Goal: Transaction & Acquisition: Obtain resource

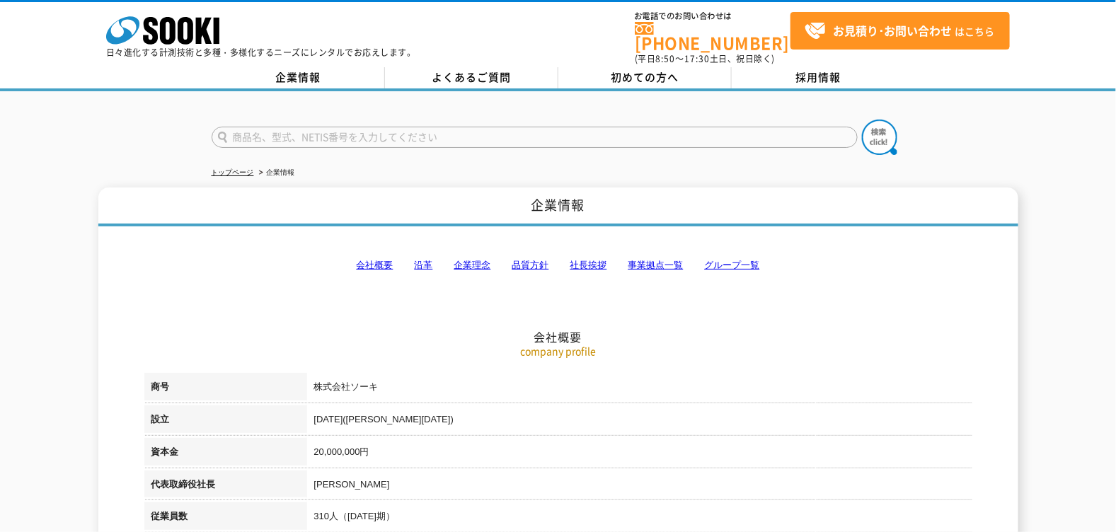
click at [294, 131] on input "text" at bounding box center [535, 137] width 646 height 21
type input "ん"
type input "N34"
click at [891, 130] on img at bounding box center [879, 137] width 35 height 35
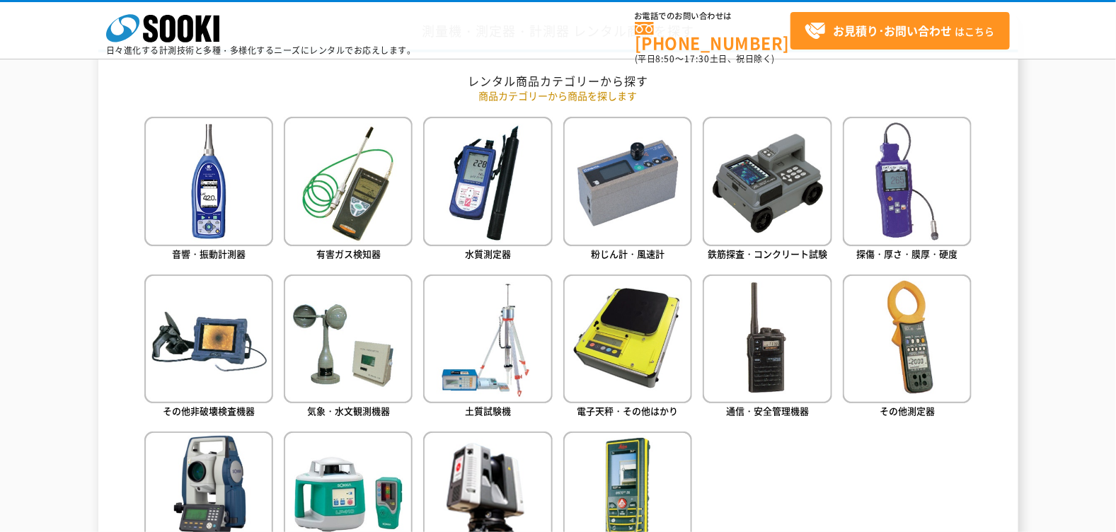
scroll to position [636, 0]
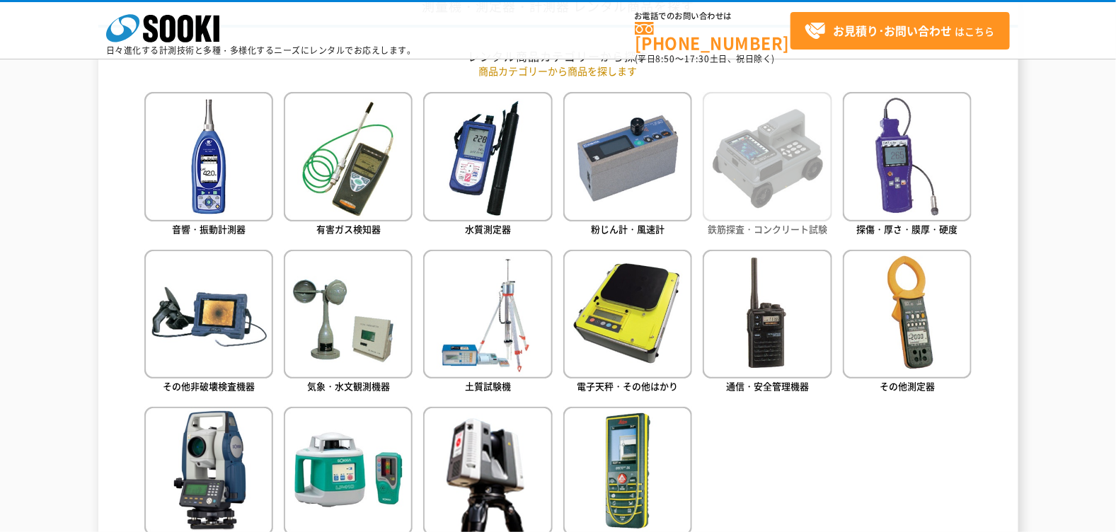
click at [783, 213] on img at bounding box center [767, 156] width 129 height 129
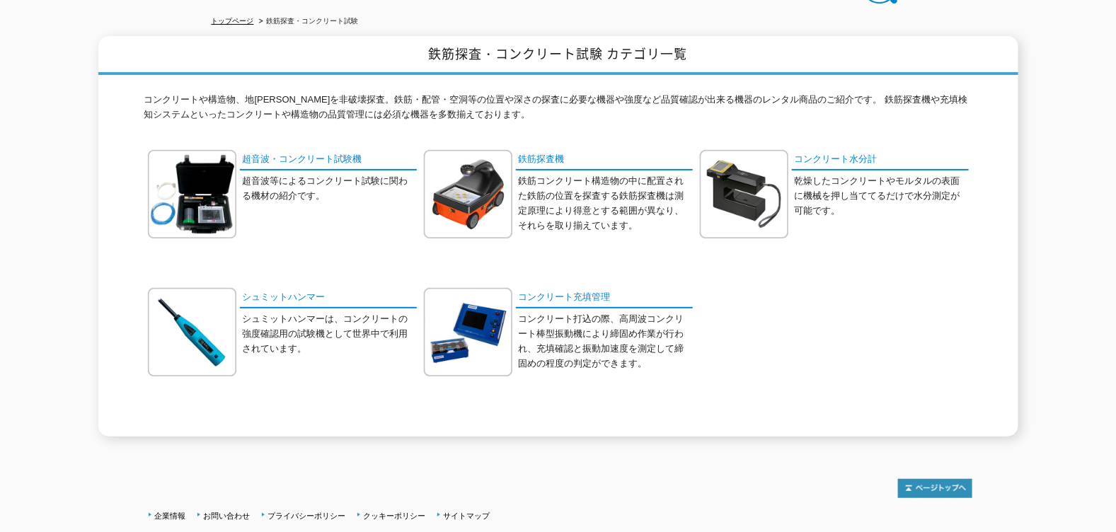
scroll to position [176, 0]
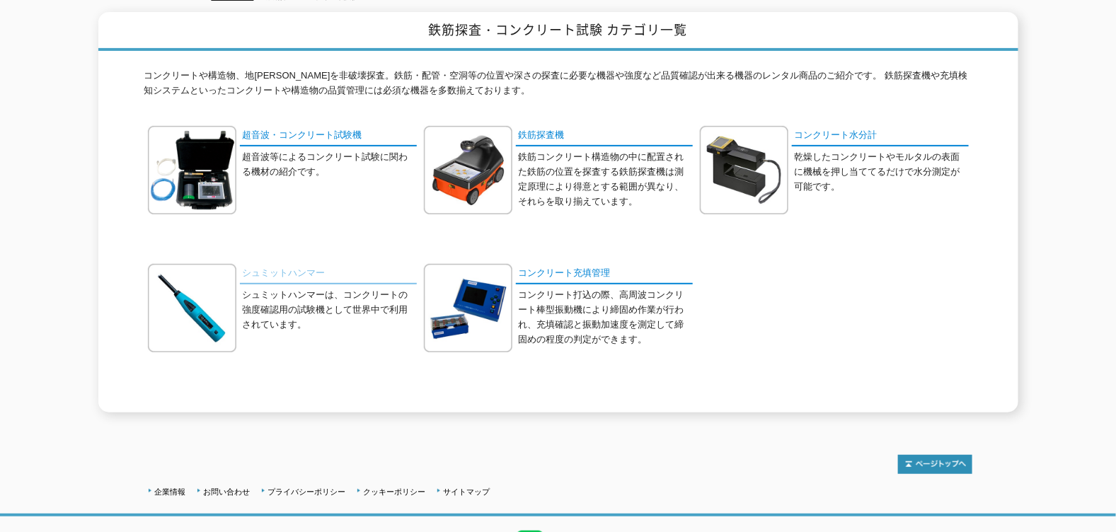
click at [268, 264] on link "シュミットハンマー" at bounding box center [328, 274] width 177 height 21
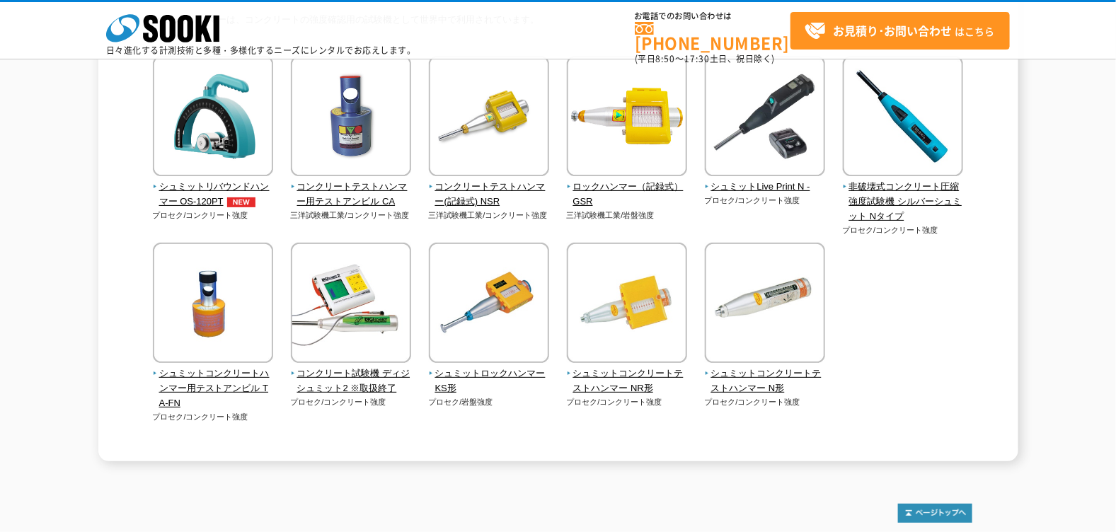
scroll to position [141, 0]
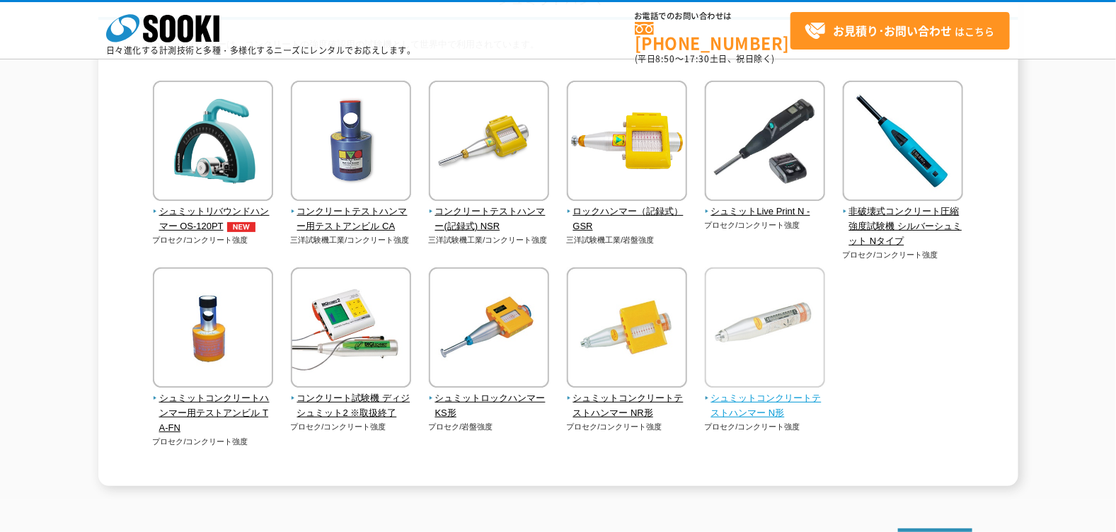
click at [769, 413] on span "シュミットコンクリートテストハンマー N形" at bounding box center [765, 406] width 121 height 30
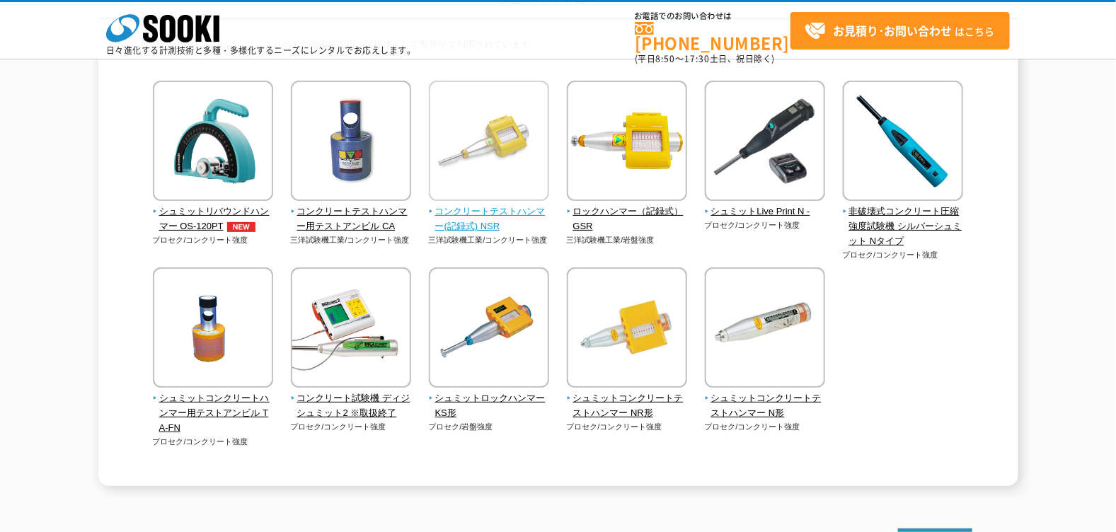
click at [486, 219] on span "コンクリートテストハンマー(記録式) NSR" at bounding box center [489, 220] width 121 height 30
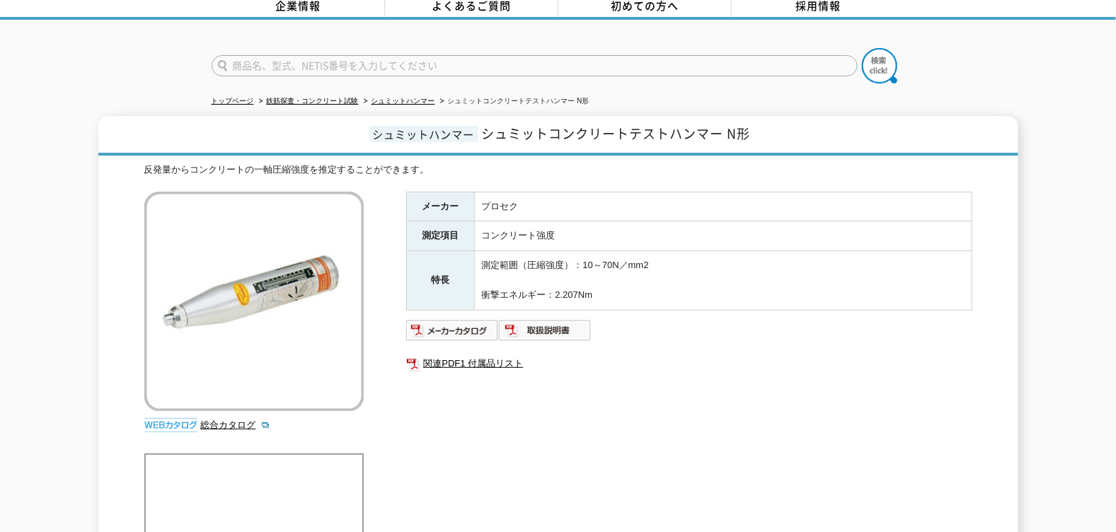
scroll to position [70, 0]
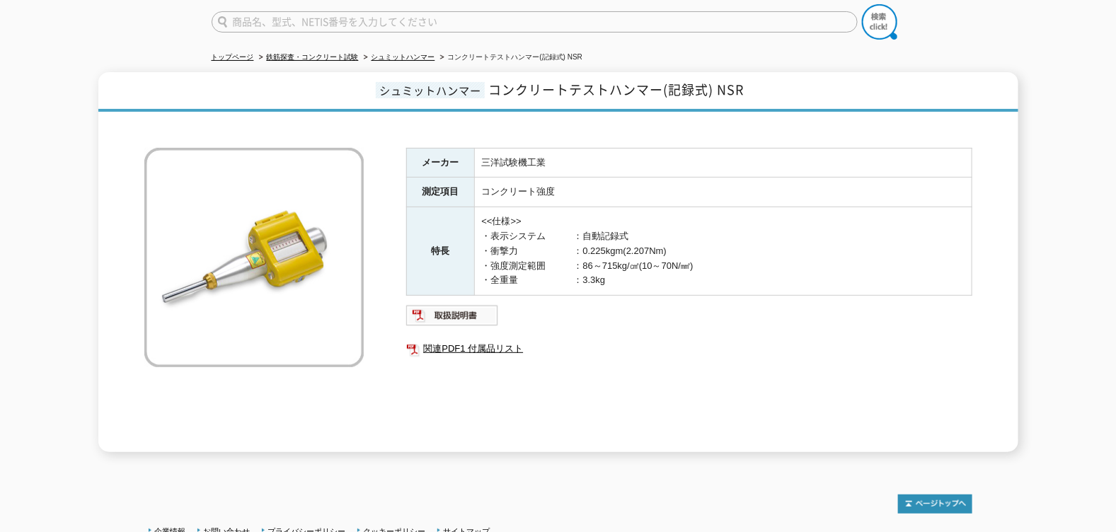
scroll to position [141, 0]
